Goal: Transaction & Acquisition: Purchase product/service

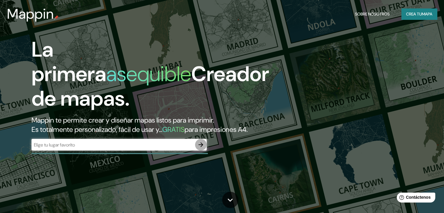
click at [200, 148] on icon "button" at bounding box center [200, 144] width 7 height 7
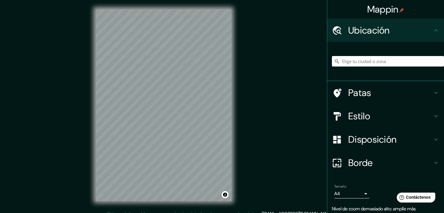
click at [403, 93] on h4 "Patas" at bounding box center [390, 93] width 84 height 12
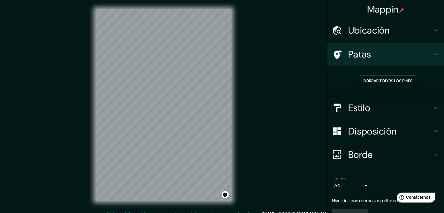
click at [423, 54] on h4 "Patas" at bounding box center [390, 54] width 84 height 12
click at [392, 104] on h4 "Estilo" at bounding box center [390, 108] width 84 height 12
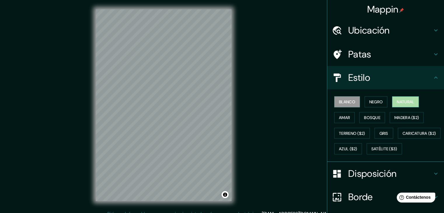
click at [405, 100] on font "Natural" at bounding box center [406, 101] width 18 height 5
click at [340, 118] on font "Amar" at bounding box center [344, 117] width 11 height 5
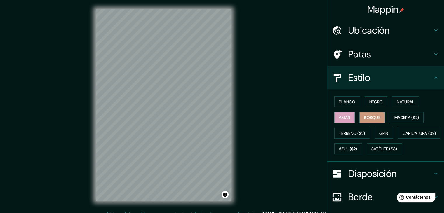
click at [367, 118] on font "Bosque" at bounding box center [372, 117] width 16 height 5
click at [394, 117] on font "Madera ($2)" at bounding box center [406, 117] width 25 height 5
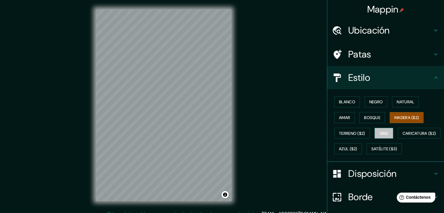
click at [381, 134] on font "Gris" at bounding box center [383, 133] width 9 height 5
click at [353, 132] on font "Terreno ($2)" at bounding box center [352, 133] width 26 height 5
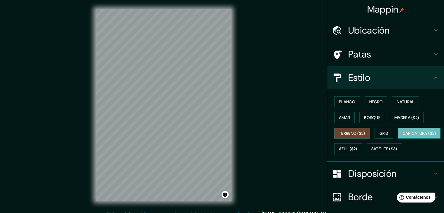
click at [402, 136] on font "Caricatura ($2)" at bounding box center [419, 133] width 34 height 5
click at [357, 146] on font "Azul ($2)" at bounding box center [348, 148] width 18 height 5
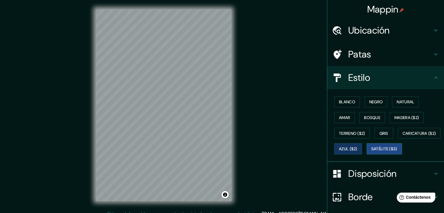
click at [371, 152] on font "Satélite ($3)" at bounding box center [384, 148] width 26 height 5
click at [385, 134] on button "Gris" at bounding box center [383, 133] width 19 height 11
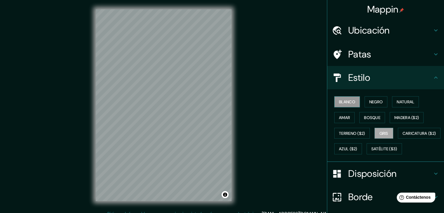
click at [347, 101] on font "Blanco" at bounding box center [347, 101] width 16 height 5
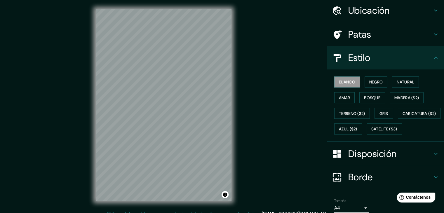
scroll to position [58, 0]
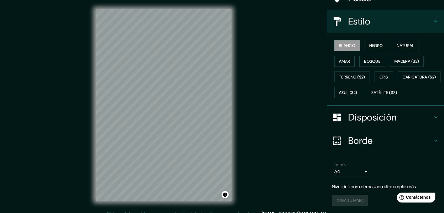
click at [375, 146] on h4 "Borde" at bounding box center [390, 141] width 84 height 12
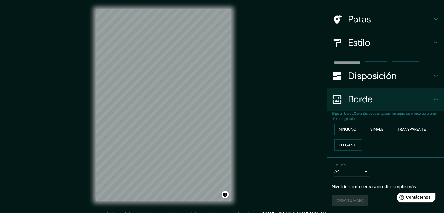
scroll to position [25, 0]
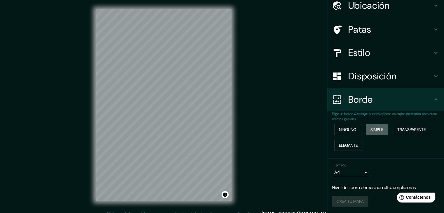
click at [381, 130] on font "Simple" at bounding box center [376, 129] width 13 height 5
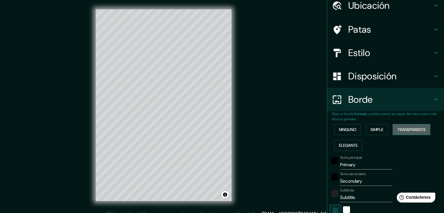
click at [408, 129] on font "Transparente" at bounding box center [411, 129] width 28 height 5
click at [353, 144] on font "Elegante" at bounding box center [348, 145] width 19 height 5
click at [348, 129] on font "Ninguno" at bounding box center [348, 129] width 18 height 5
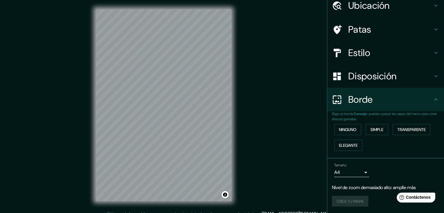
click at [387, 77] on font "Disposición" at bounding box center [372, 76] width 48 height 12
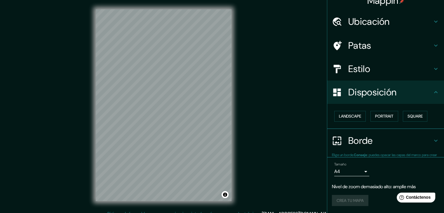
scroll to position [8, 0]
click at [353, 118] on button "Paisaje" at bounding box center [346, 116] width 24 height 11
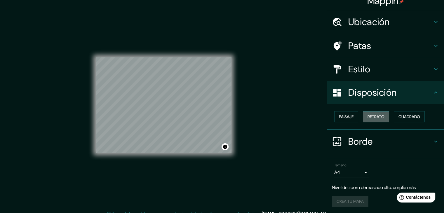
click at [369, 116] on font "Retrato" at bounding box center [375, 116] width 17 height 5
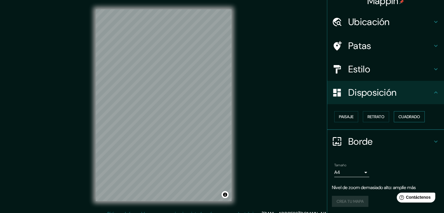
click at [398, 114] on font "Cuadrado" at bounding box center [409, 116] width 22 height 5
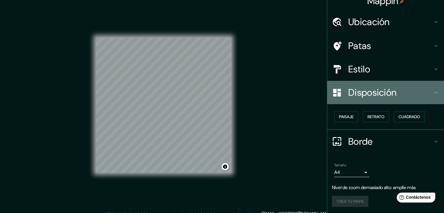
click at [388, 97] on font "Disposición" at bounding box center [372, 92] width 48 height 12
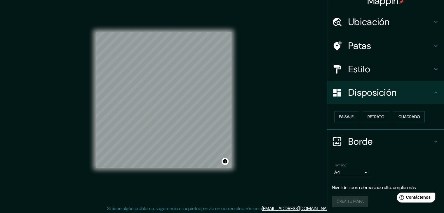
scroll to position [7, 0]
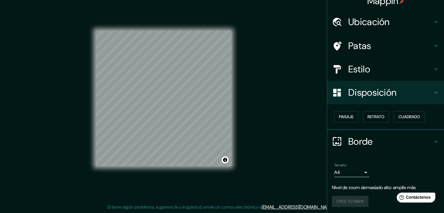
click at [359, 65] on font "Estilo" at bounding box center [359, 69] width 22 height 12
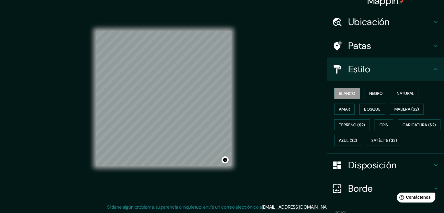
click at [358, 67] on font "Estilo" at bounding box center [359, 69] width 22 height 12
